Goal: Entertainment & Leisure: Consume media (video, audio)

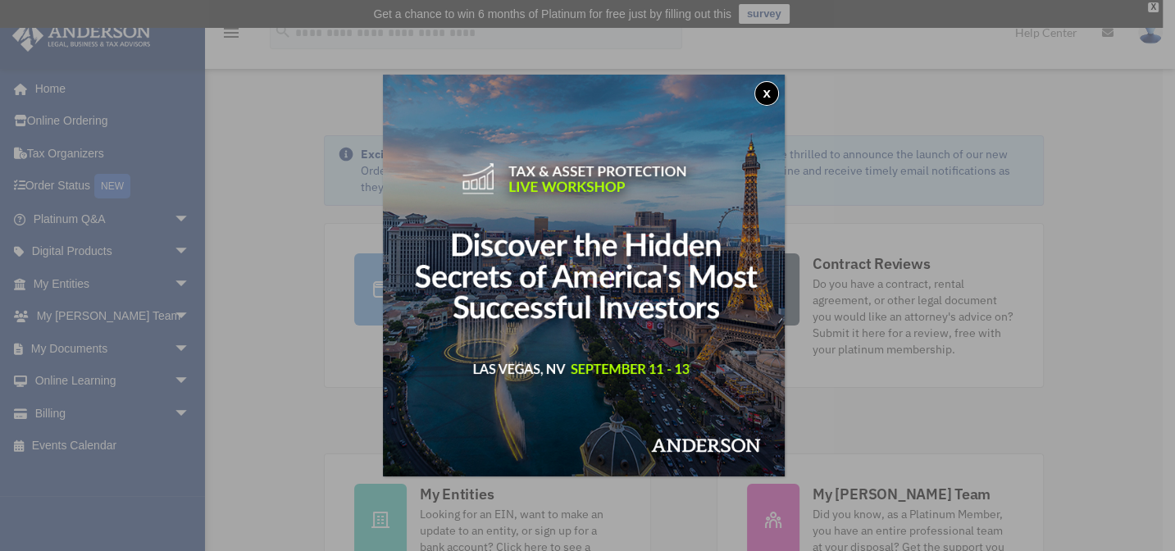
click at [770, 92] on button "x" at bounding box center [767, 93] width 25 height 25
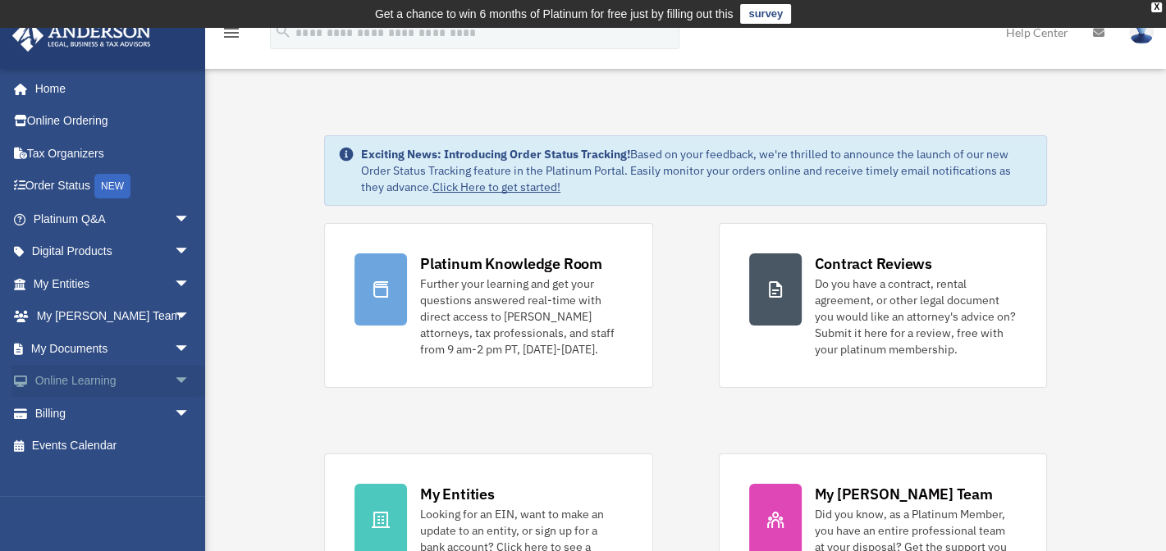
click at [174, 377] on span "arrow_drop_down" at bounding box center [190, 382] width 33 height 34
click at [88, 446] on link "Video Training" at bounding box center [119, 446] width 192 height 33
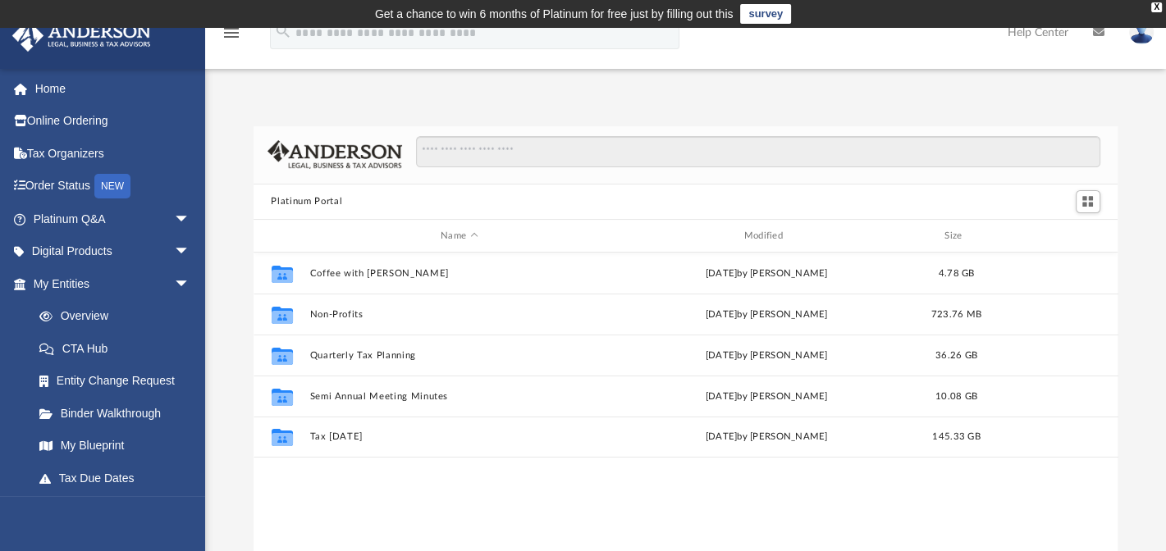
scroll to position [363, 854]
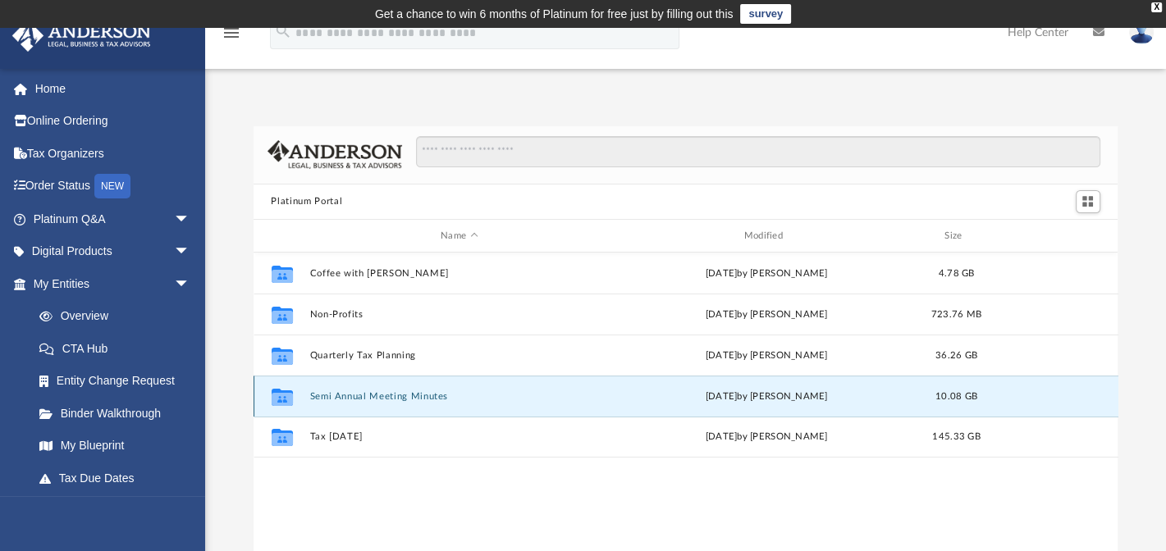
click at [378, 394] on button "Semi Annual Meeting Minutes" at bounding box center [458, 396] width 299 height 11
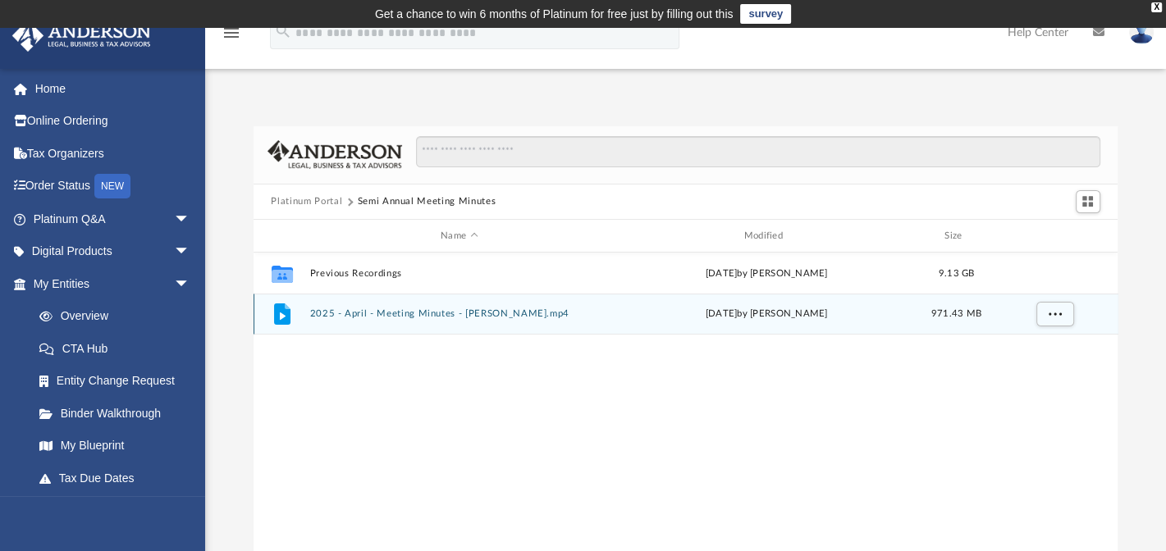
click at [298, 312] on div "File" at bounding box center [281, 314] width 41 height 26
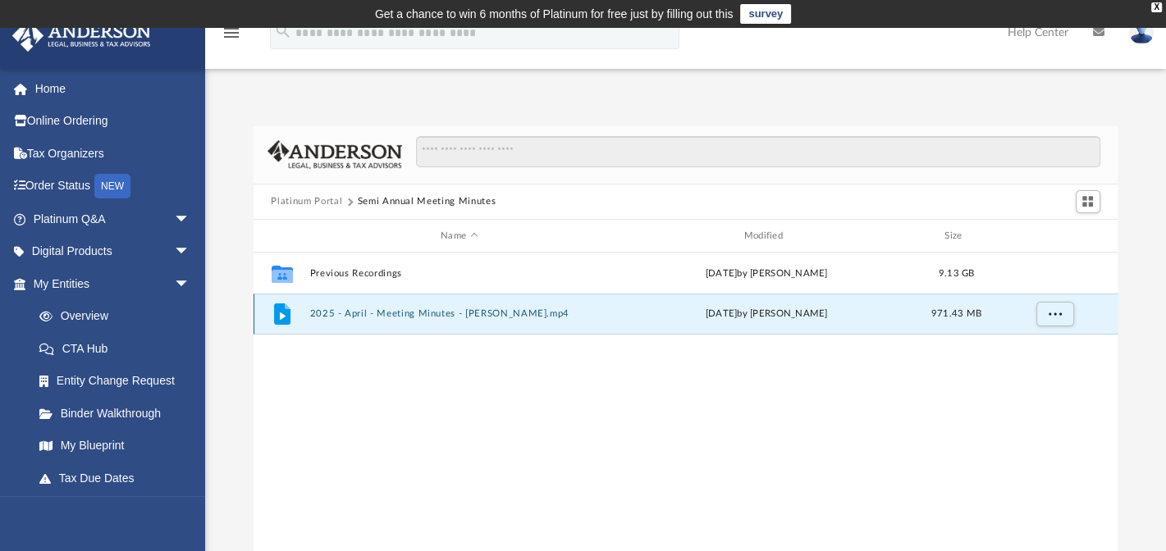
click at [425, 312] on button "2025 - April - Meeting Minutes - EJ McCaffrey.mp4" at bounding box center [458, 314] width 299 height 11
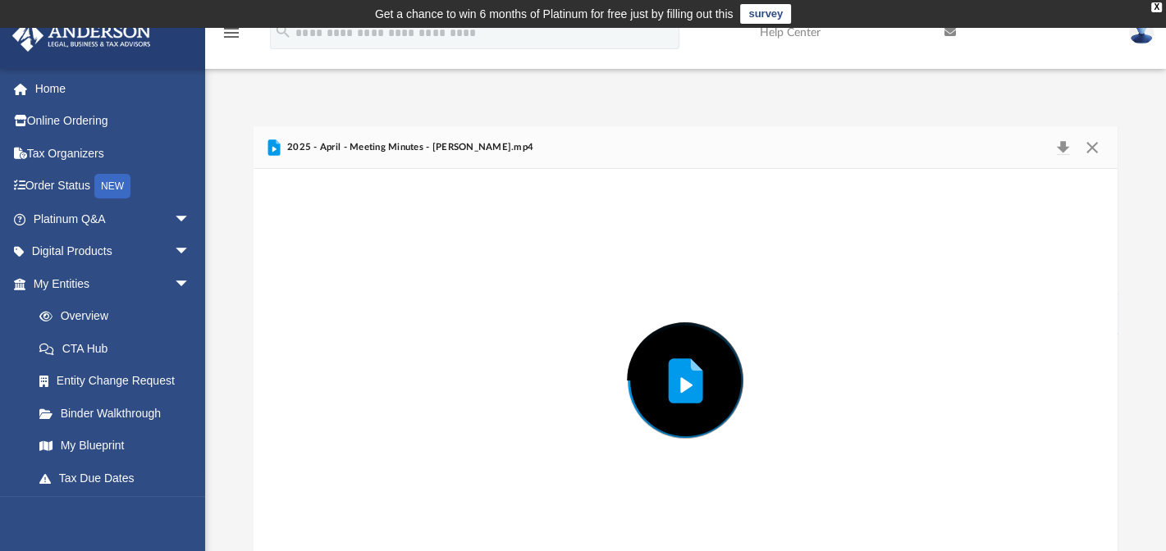
scroll to position [41, 0]
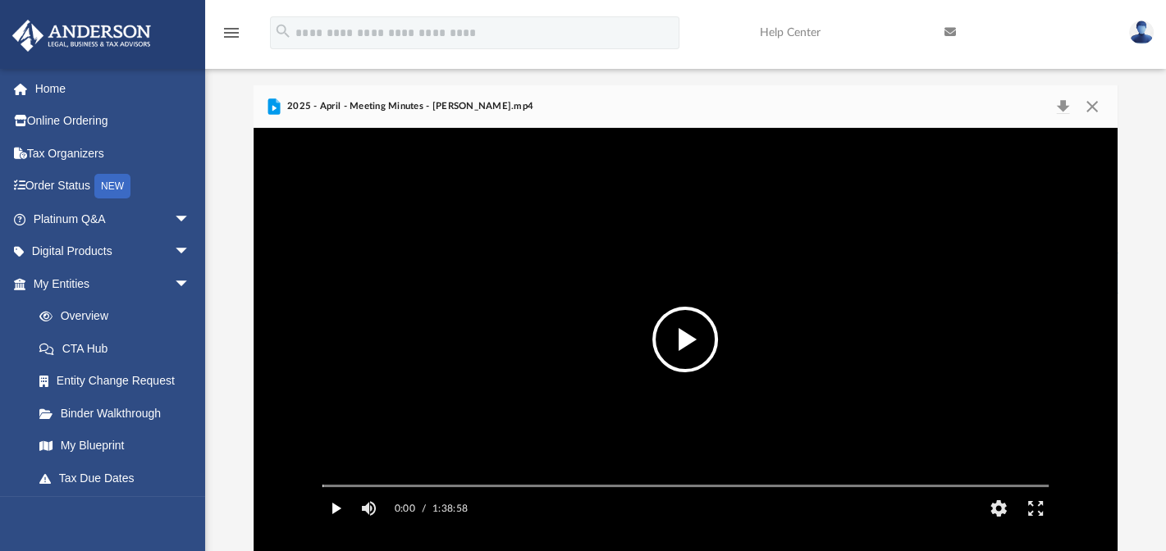
click at [333, 525] on button "Play" at bounding box center [335, 508] width 37 height 33
click at [333, 525] on button "Pause" at bounding box center [335, 508] width 37 height 33
click at [333, 525] on button "Play" at bounding box center [335, 508] width 37 height 33
click at [335, 525] on button "Pause" at bounding box center [335, 508] width 37 height 33
click at [333, 525] on button "Play" at bounding box center [335, 508] width 37 height 33
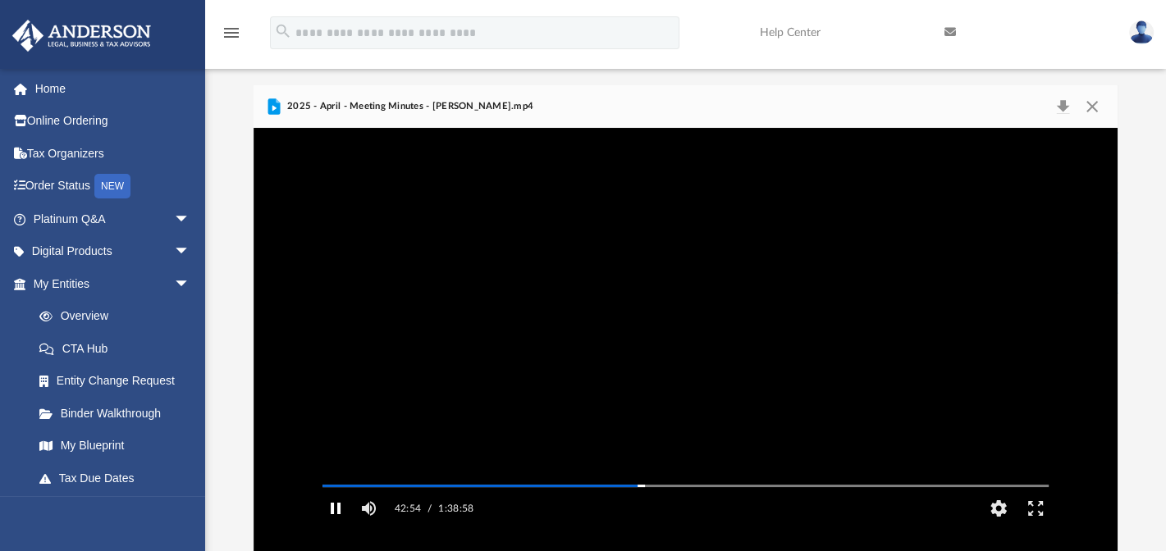
click at [334, 525] on button "Pause" at bounding box center [335, 508] width 37 height 33
